Goal: Information Seeking & Learning: Learn about a topic

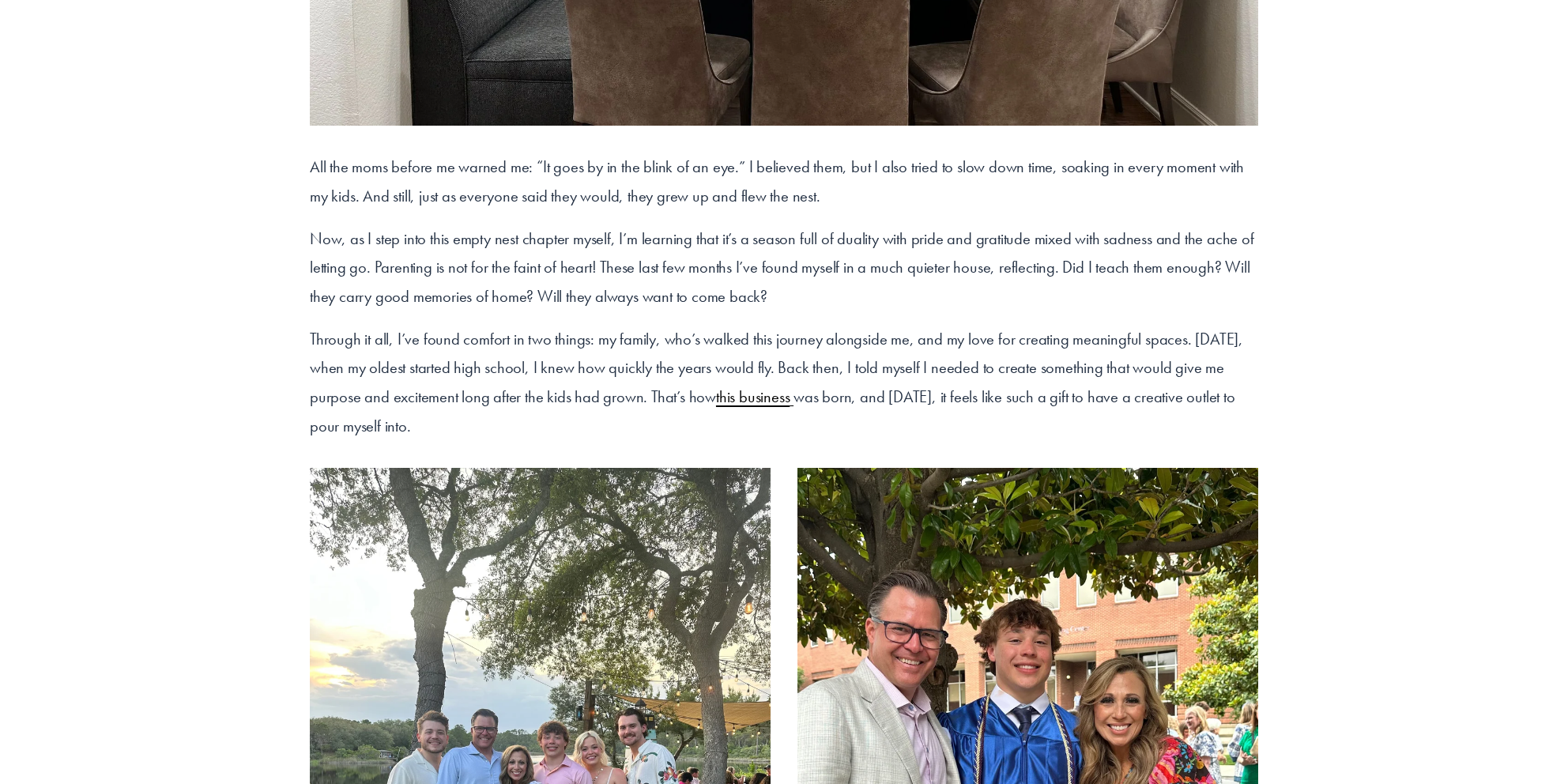
scroll to position [748, 0]
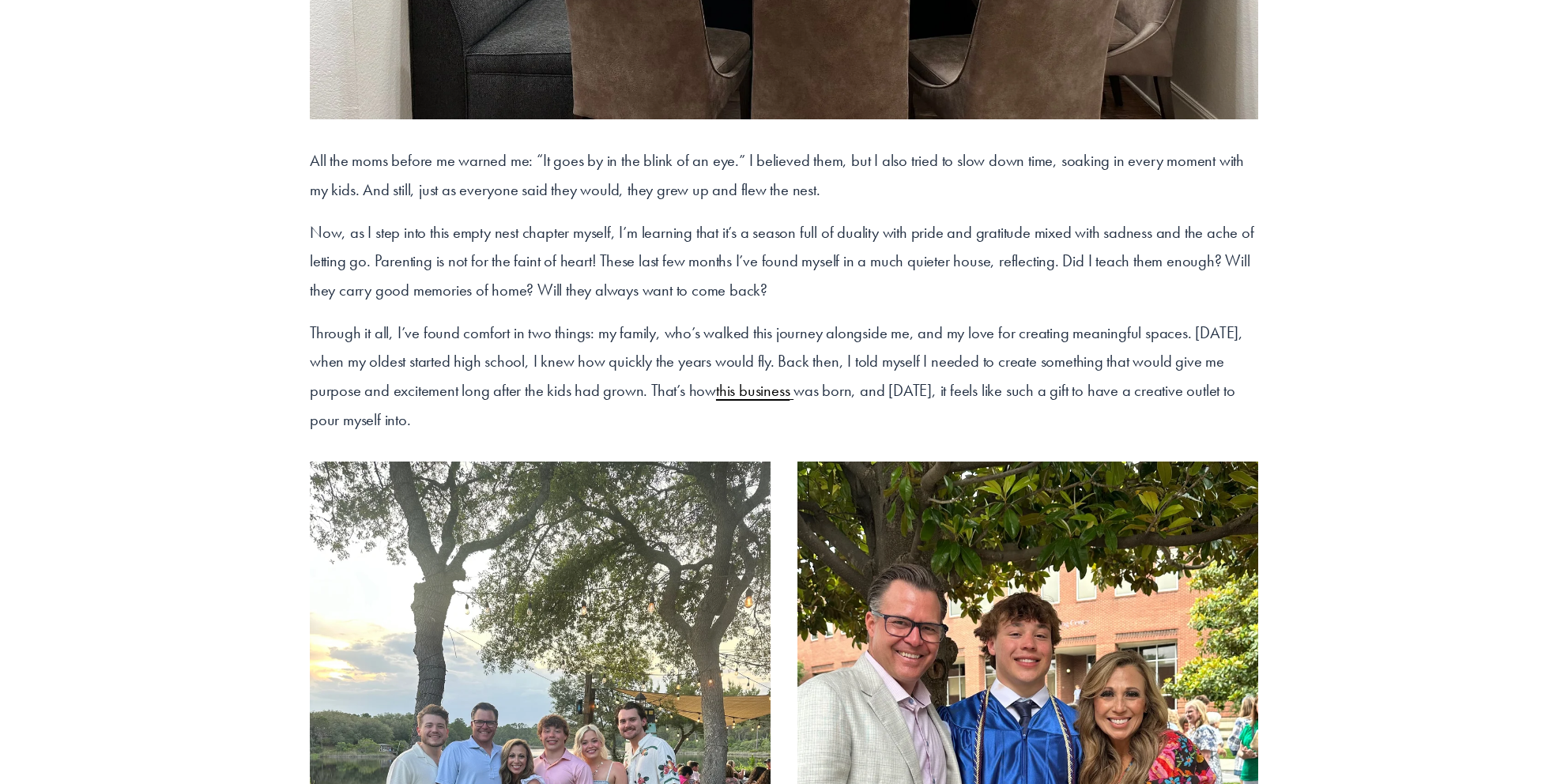
click at [745, 393] on span "this business" at bounding box center [753, 390] width 73 height 21
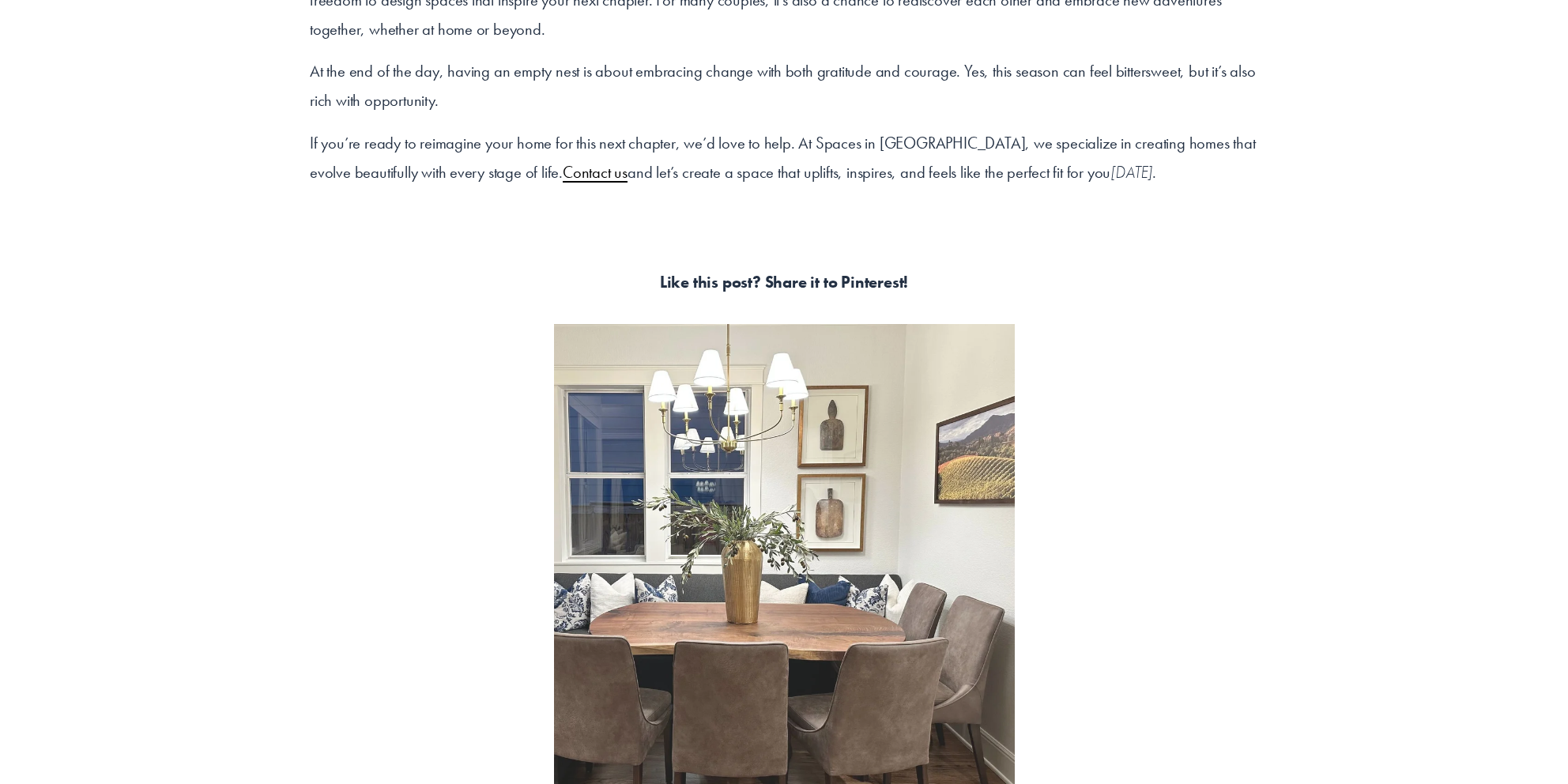
scroll to position [8129, 0]
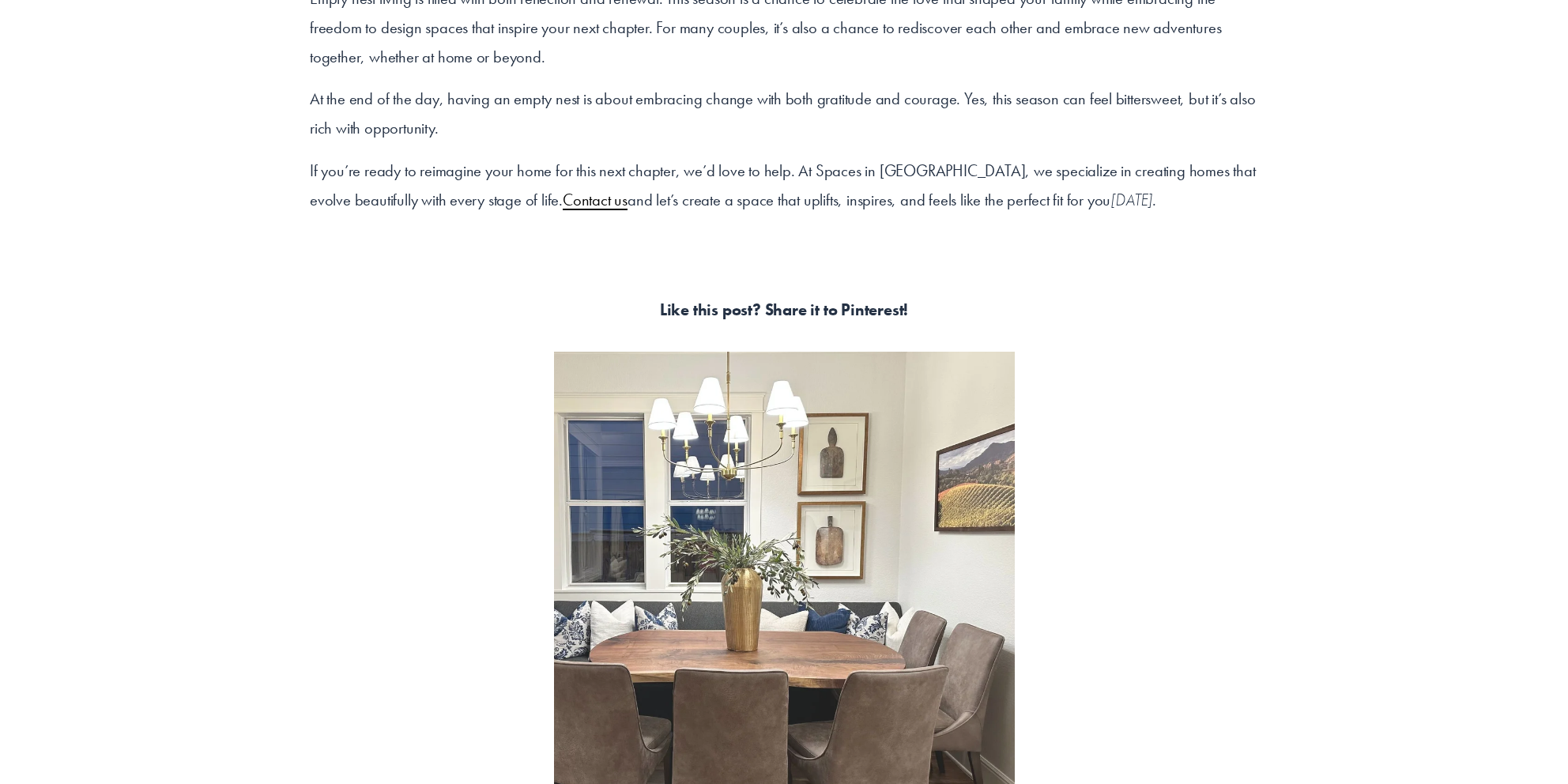
click at [563, 190] on span "Contact us" at bounding box center [595, 200] width 65 height 21
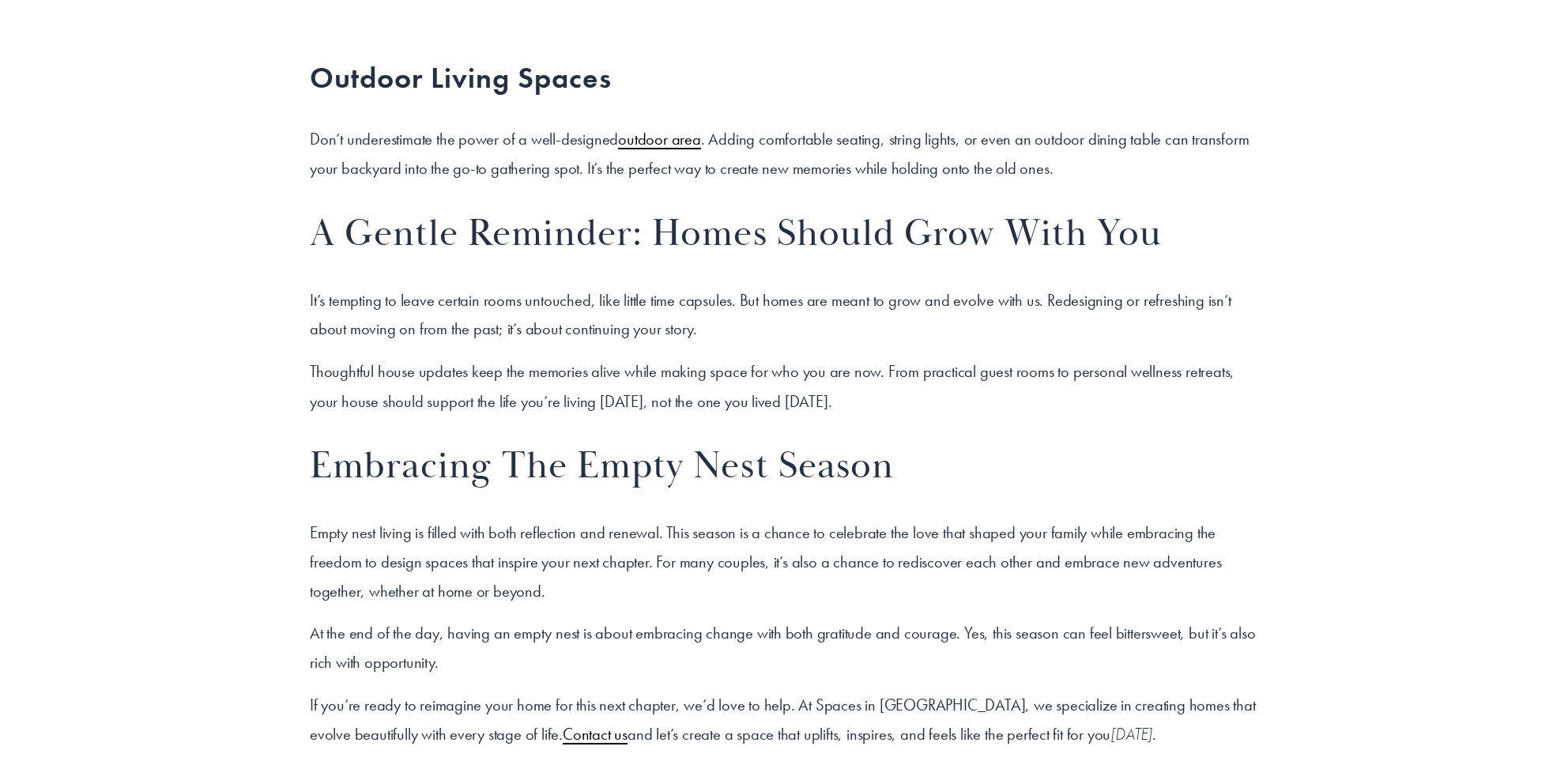
scroll to position [7489, 0]
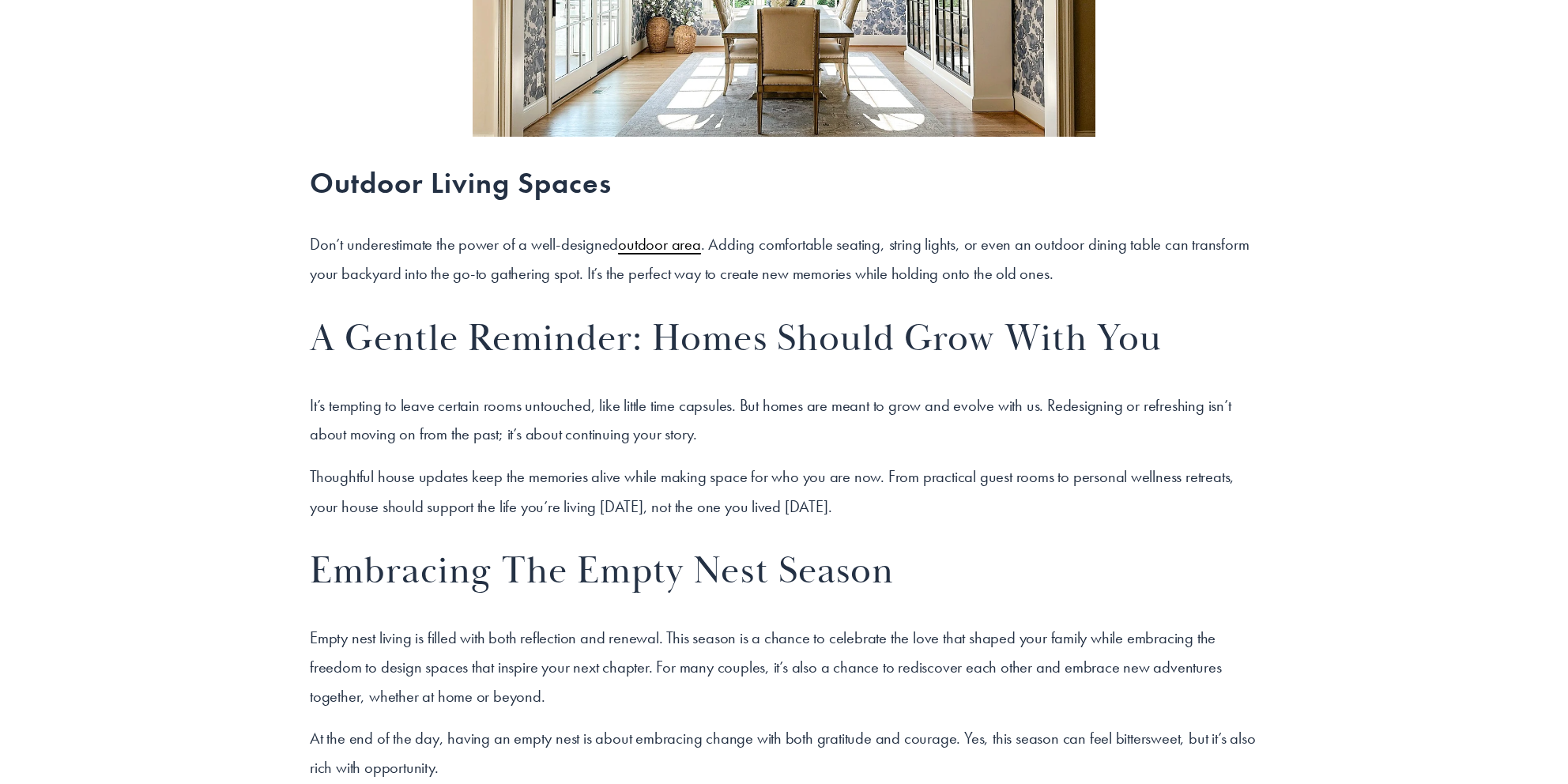
click at [641, 234] on span "outdoor area" at bounding box center [660, 244] width 83 height 21
